Goal: Information Seeking & Learning: Find specific fact

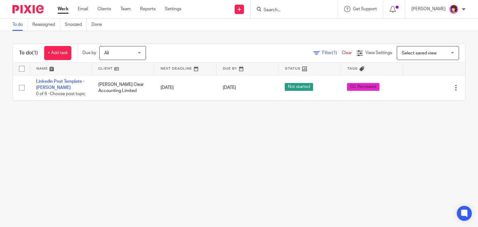
click at [288, 13] on div at bounding box center [294, 9] width 87 height 18
click at [293, 9] on input "Search" at bounding box center [291, 10] width 56 height 6
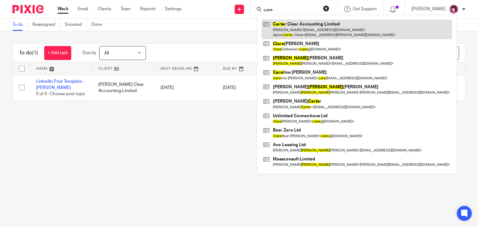
type input "care"
click at [309, 31] on link at bounding box center [357, 29] width 190 height 19
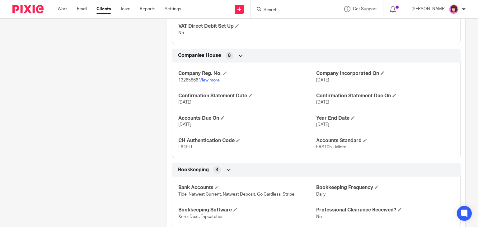
scroll to position [554, 0]
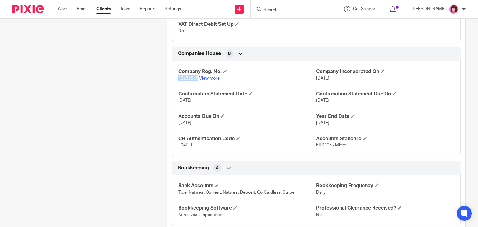
drag, startPoint x: 177, startPoint y: 70, endPoint x: 197, endPoint y: 74, distance: 20.9
click at [197, 75] on p "13265866 View more" at bounding box center [247, 78] width 138 height 6
copy span "13265866"
click at [304, 5] on form at bounding box center [296, 9] width 66 height 8
click at [300, 5] on form at bounding box center [296, 9] width 66 height 8
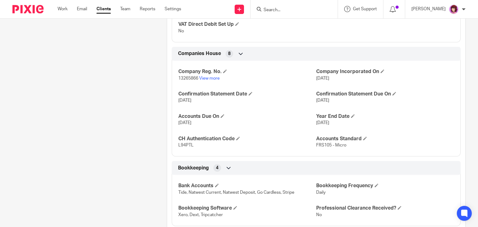
click at [283, 11] on input "Search" at bounding box center [291, 10] width 56 height 6
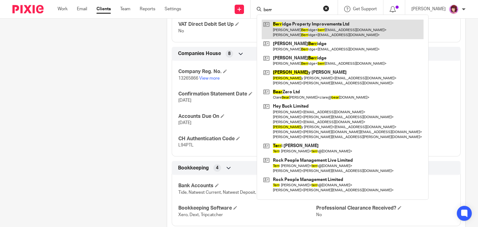
type input "berr"
click at [305, 33] on link at bounding box center [343, 29] width 162 height 19
click at [367, 26] on link at bounding box center [343, 29] width 162 height 19
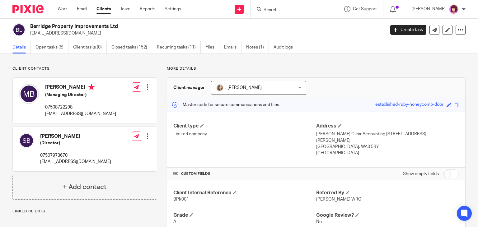
scroll to position [427, 0]
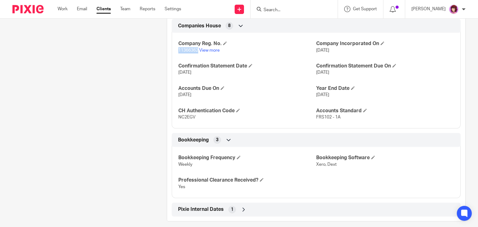
drag, startPoint x: 175, startPoint y: 42, endPoint x: 197, endPoint y: 44, distance: 22.1
click at [197, 44] on div "Company Reg. No. 11366362 View more Company Incorporated On 16 May 2018 Confirm…" at bounding box center [316, 78] width 289 height 101
copy span "11366362"
click at [277, 5] on form at bounding box center [296, 9] width 66 height 8
click at [285, 12] on input "Search" at bounding box center [291, 10] width 56 height 6
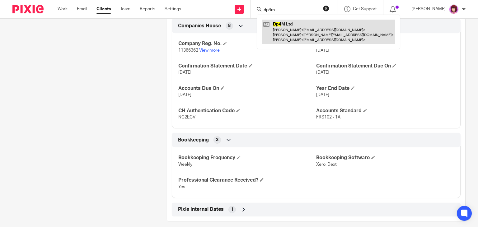
type input "dp4m"
click at [304, 28] on link at bounding box center [329, 32] width 134 height 25
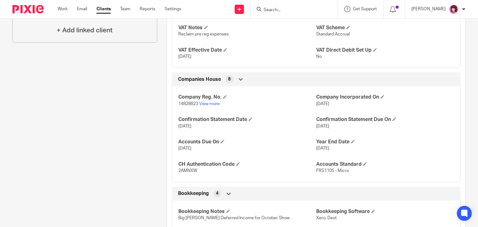
scroll to position [352, 0]
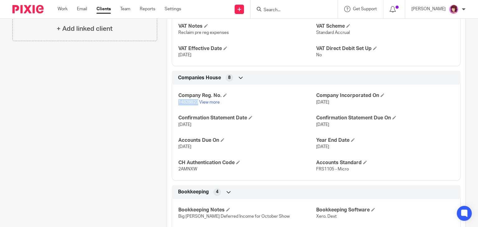
drag, startPoint x: 176, startPoint y: 94, endPoint x: 196, endPoint y: 96, distance: 20.9
click at [196, 96] on div "Company Reg. No. 14828823 View more Company Incorporated On 26 Apr 2023 Confirm…" at bounding box center [316, 130] width 289 height 101
copy span "14828823"
click at [280, 5] on div at bounding box center [294, 9] width 87 height 18
click at [281, 8] on input "Search" at bounding box center [291, 10] width 56 height 6
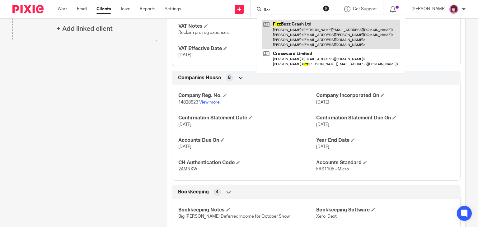
type input "fizz"
click at [304, 26] on link at bounding box center [331, 35] width 139 height 30
click at [314, 33] on link at bounding box center [331, 35] width 139 height 30
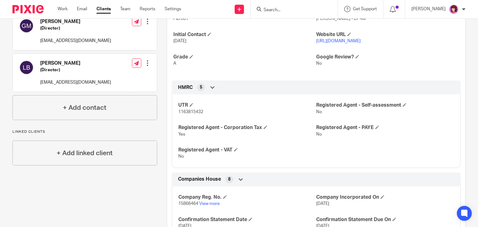
scroll to position [182, 0]
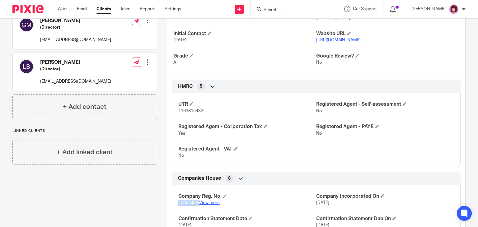
drag, startPoint x: 176, startPoint y: 195, endPoint x: 198, endPoint y: 198, distance: 22.4
click at [198, 198] on div "Company Reg. No. 15866464 View more Company Incorporated On 30 Jul 2024 Confirm…" at bounding box center [316, 231] width 289 height 101
copy p "15866464"
click at [295, 9] on input "Search" at bounding box center [291, 10] width 56 height 6
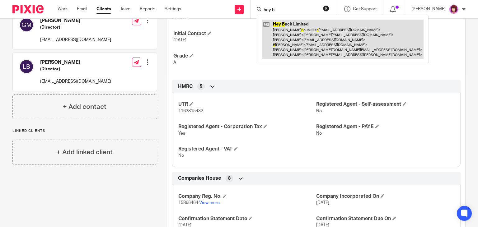
type input "hey b"
click at [305, 44] on link at bounding box center [343, 40] width 162 height 40
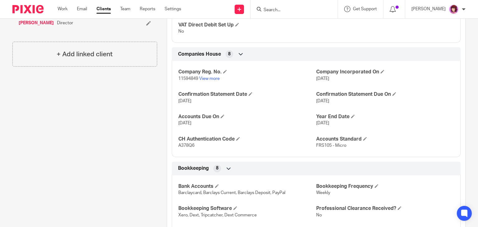
scroll to position [532, 0]
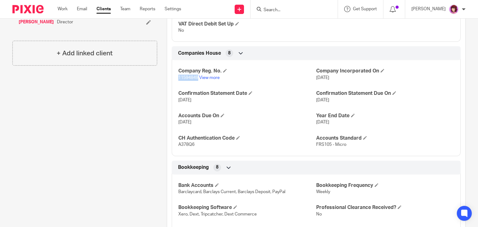
drag, startPoint x: 177, startPoint y: 69, endPoint x: 196, endPoint y: 73, distance: 19.0
click at [196, 75] on p "11594849 View more" at bounding box center [247, 78] width 138 height 6
copy span "11594849"
click at [277, 3] on div at bounding box center [294, 9] width 87 height 18
click at [280, 8] on input "Search" at bounding box center [291, 10] width 56 height 6
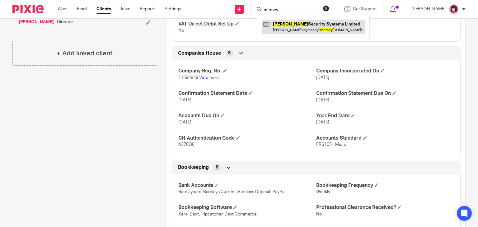
type input "mersey"
click at [296, 26] on link at bounding box center [313, 27] width 103 height 14
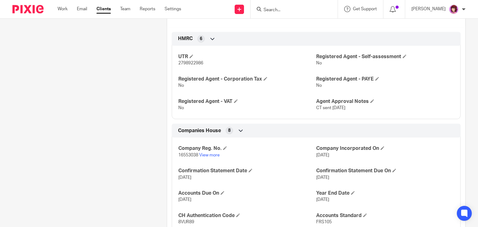
scroll to position [211, 0]
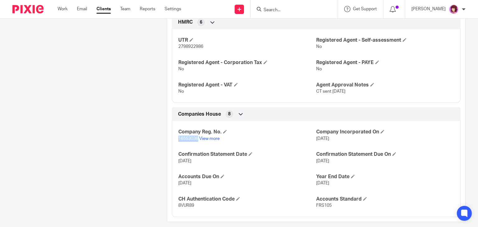
drag, startPoint x: 177, startPoint y: 138, endPoint x: 196, endPoint y: 141, distance: 19.2
click at [196, 141] on p "16553038 View more" at bounding box center [247, 139] width 138 height 6
copy span "16553038"
click at [287, 14] on div at bounding box center [294, 9] width 87 height 18
click at [292, 9] on input "Search" at bounding box center [291, 10] width 56 height 6
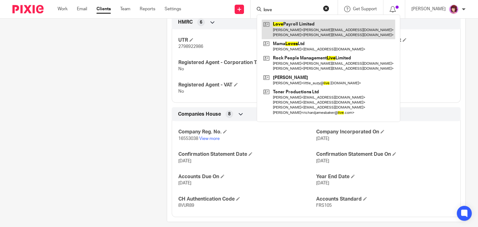
type input "love"
click at [289, 23] on link at bounding box center [329, 29] width 134 height 19
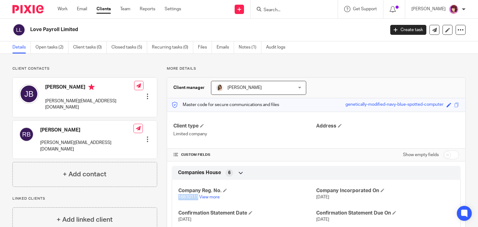
drag, startPoint x: 177, startPoint y: 197, endPoint x: 197, endPoint y: 198, distance: 19.3
click at [197, 198] on span "16610111" at bounding box center [188, 197] width 20 height 4
copy span "16610111"
click at [283, 10] on input "Search" at bounding box center [291, 10] width 56 height 6
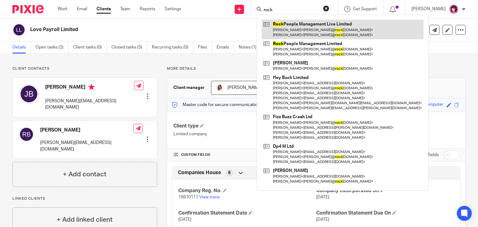
type input "rock"
click at [321, 25] on link at bounding box center [343, 29] width 162 height 19
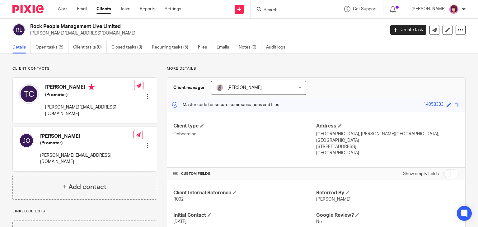
scroll to position [132, 0]
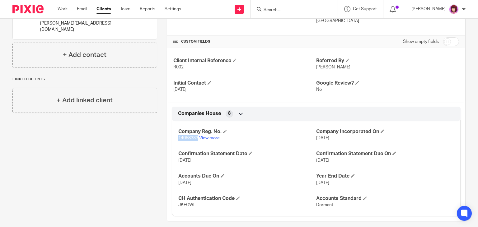
drag, startPoint x: 177, startPoint y: 130, endPoint x: 197, endPoint y: 133, distance: 19.7
click at [197, 135] on p "14058333 View more" at bounding box center [247, 138] width 138 height 6
copy span "14058333"
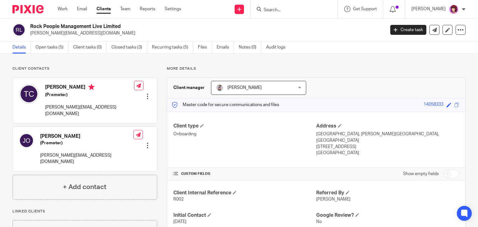
click at [282, 6] on form at bounding box center [296, 9] width 66 height 8
click at [285, 9] on input "Search" at bounding box center [291, 10] width 56 height 6
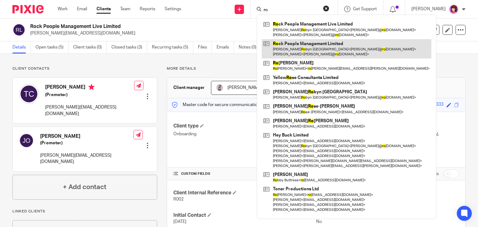
type input "ro"
click at [315, 45] on link at bounding box center [347, 48] width 170 height 19
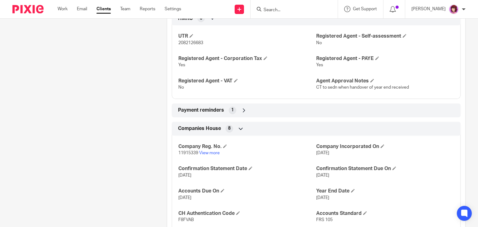
scroll to position [296, 0]
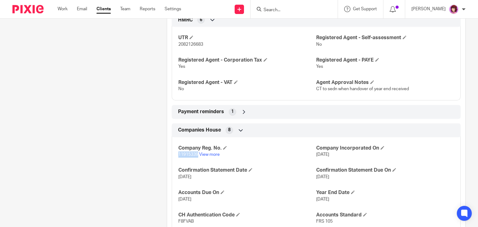
drag, startPoint x: 176, startPoint y: 148, endPoint x: 197, endPoint y: 150, distance: 20.7
click at [197, 150] on div "Company Reg. No. 11915339 View more Company Incorporated On [DATE] Confirmation…" at bounding box center [316, 183] width 289 height 101
copy span "11915339"
click at [136, 160] on div "Client contacts [PERSON_NAME] (Director) [PERSON_NAME][EMAIL_ADDRESS][DOMAIN_NA…" at bounding box center [80, 37] width 154 height 533
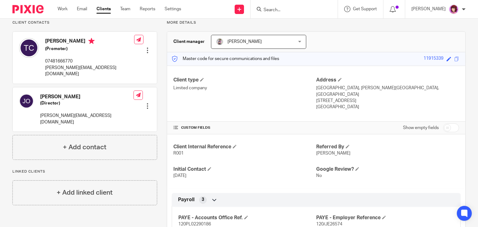
scroll to position [44, 0]
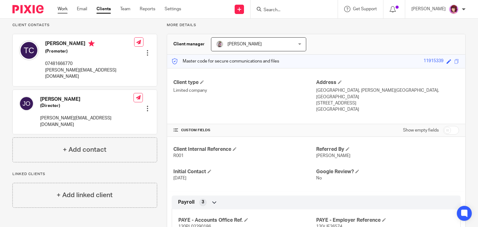
click at [61, 9] on link "Work" at bounding box center [63, 9] width 10 height 6
